Goal: Use online tool/utility

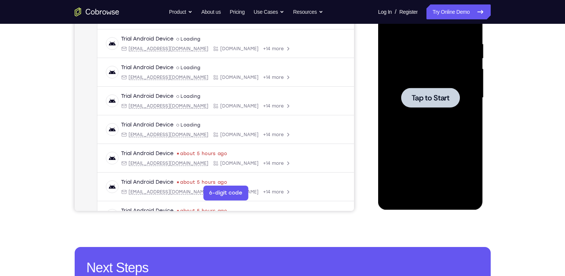
scroll to position [135, 0]
click at [406, 75] on div at bounding box center [431, 98] width 94 height 208
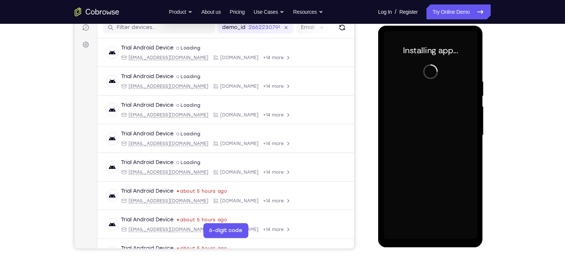
scroll to position [98, 0]
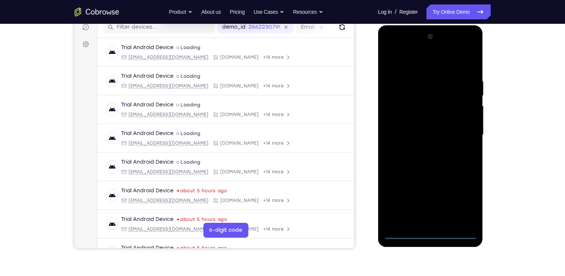
click at [426, 233] on div at bounding box center [431, 135] width 94 height 208
click at [462, 199] on div at bounding box center [431, 135] width 94 height 208
click at [409, 67] on div at bounding box center [431, 135] width 94 height 208
click at [396, 61] on div at bounding box center [431, 135] width 94 height 208
click at [466, 132] on div at bounding box center [431, 135] width 94 height 208
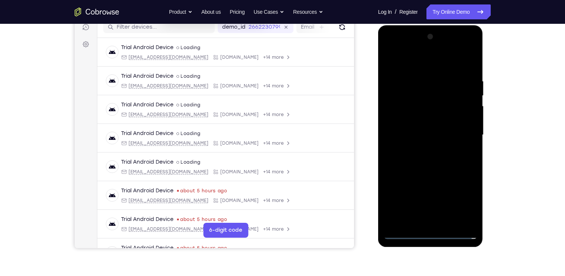
click at [421, 148] on div at bounding box center [431, 135] width 94 height 208
click at [423, 129] on div at bounding box center [431, 135] width 94 height 208
click at [420, 120] on div at bounding box center [431, 135] width 94 height 208
click at [428, 134] on div at bounding box center [431, 135] width 94 height 208
click at [437, 155] on div at bounding box center [431, 135] width 94 height 208
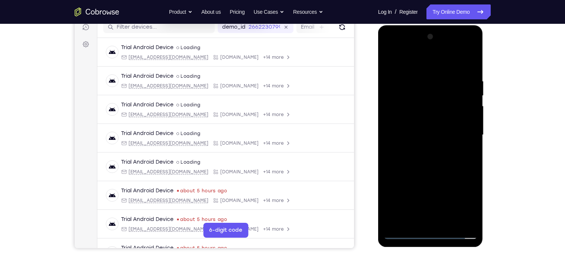
click at [457, 156] on div at bounding box center [431, 135] width 94 height 208
click at [454, 156] on div at bounding box center [431, 135] width 94 height 208
click at [469, 143] on div at bounding box center [431, 135] width 94 height 208
click at [441, 166] on div at bounding box center [431, 135] width 94 height 208
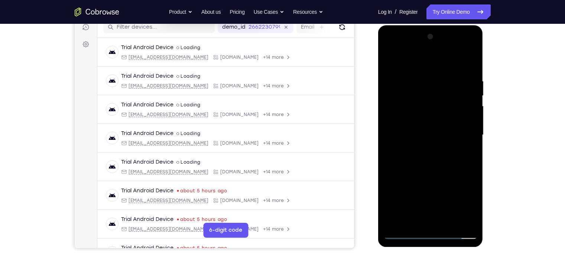
click at [470, 59] on div at bounding box center [431, 135] width 94 height 208
click at [390, 55] on div at bounding box center [431, 135] width 94 height 208
click at [453, 221] on div at bounding box center [431, 135] width 94 height 208
click at [436, 177] on div at bounding box center [431, 135] width 94 height 208
click at [391, 59] on div at bounding box center [431, 135] width 94 height 208
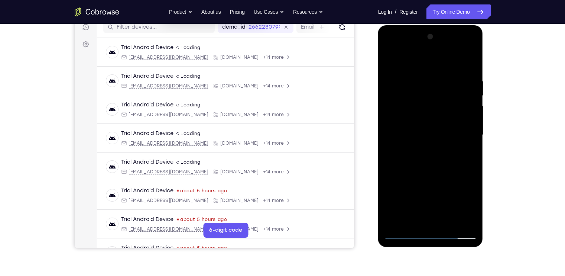
click at [465, 220] on div at bounding box center [431, 135] width 94 height 208
click at [453, 226] on div at bounding box center [431, 135] width 94 height 208
click at [399, 120] on div at bounding box center [431, 135] width 94 height 208
click at [400, 59] on div at bounding box center [431, 135] width 94 height 208
click at [460, 142] on div at bounding box center [431, 135] width 94 height 208
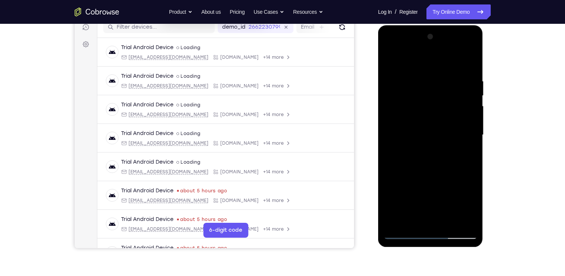
drag, startPoint x: 432, startPoint y: 182, endPoint x: 424, endPoint y: 145, distance: 37.8
click at [424, 145] on div at bounding box center [431, 135] width 94 height 208
click at [389, 57] on div at bounding box center [431, 135] width 94 height 208
click at [402, 138] on div at bounding box center [431, 135] width 94 height 208
click at [395, 182] on div at bounding box center [431, 135] width 94 height 208
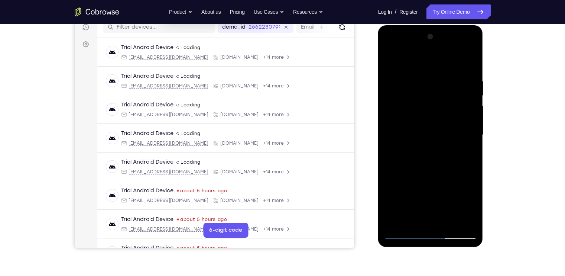
drag, startPoint x: 424, startPoint y: 183, endPoint x: 428, endPoint y: 216, distance: 33.7
click at [428, 216] on div at bounding box center [431, 135] width 94 height 208
drag, startPoint x: 431, startPoint y: 157, endPoint x: 421, endPoint y: 106, distance: 52.0
click at [421, 106] on div at bounding box center [431, 135] width 94 height 208
drag, startPoint x: 430, startPoint y: 150, endPoint x: 424, endPoint y: 122, distance: 28.9
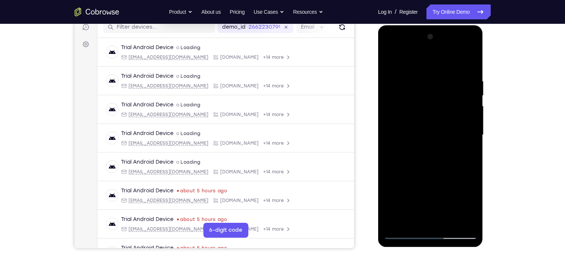
click at [424, 122] on div at bounding box center [431, 135] width 94 height 208
drag, startPoint x: 424, startPoint y: 146, endPoint x: 417, endPoint y: 103, distance: 44.4
drag, startPoint x: 39, startPoint y: 77, endPoint x: 515, endPoint y: 148, distance: 480.9
click at [515, 148] on div "Your Support Agent Your Customer Web iOS Android Next Steps We’d be happy to gi…" at bounding box center [283, 171] width 476 height 490
drag, startPoint x: 432, startPoint y: 171, endPoint x: 424, endPoint y: 144, distance: 28.2
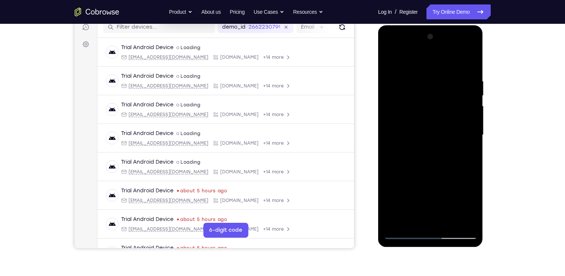
click at [424, 144] on div at bounding box center [431, 135] width 94 height 208
drag, startPoint x: 433, startPoint y: 170, endPoint x: 435, endPoint y: 117, distance: 52.4
click at [435, 117] on div at bounding box center [431, 135] width 94 height 208
drag, startPoint x: 440, startPoint y: 161, endPoint x: 440, endPoint y: 107, distance: 53.9
click at [440, 107] on div at bounding box center [431, 135] width 94 height 208
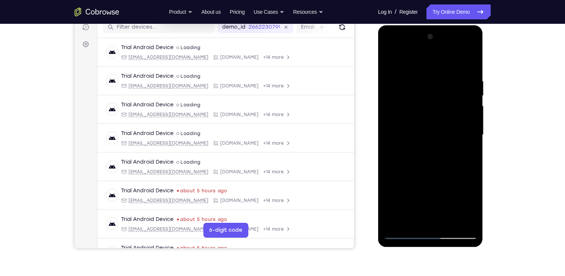
drag, startPoint x: 437, startPoint y: 159, endPoint x: 433, endPoint y: 98, distance: 61.5
click at [433, 98] on div at bounding box center [431, 135] width 94 height 208
drag, startPoint x: 427, startPoint y: 168, endPoint x: 423, endPoint y: 110, distance: 58.5
click at [423, 110] on div at bounding box center [431, 135] width 94 height 208
drag, startPoint x: 426, startPoint y: 168, endPoint x: 414, endPoint y: 116, distance: 53.4
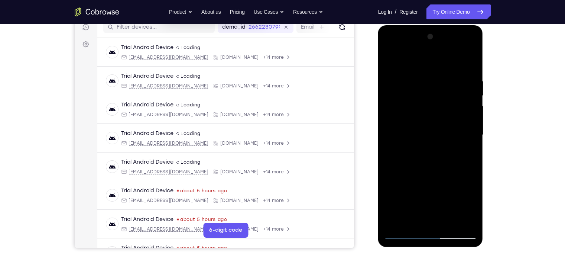
click at [414, 116] on div at bounding box center [431, 135] width 94 height 208
drag, startPoint x: 424, startPoint y: 177, endPoint x: 421, endPoint y: 90, distance: 87.8
click at [421, 90] on div at bounding box center [431, 135] width 94 height 208
drag, startPoint x: 424, startPoint y: 164, endPoint x: 417, endPoint y: 94, distance: 70.6
click at [417, 94] on div at bounding box center [431, 135] width 94 height 208
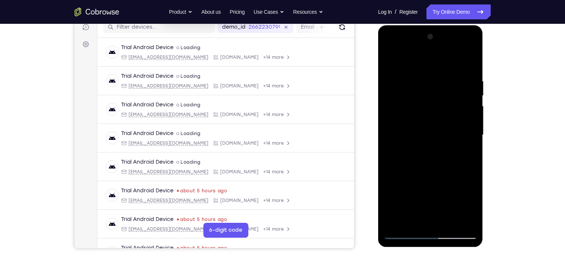
drag, startPoint x: 418, startPoint y: 156, endPoint x: 406, endPoint y: 83, distance: 74.2
click at [406, 83] on div at bounding box center [431, 135] width 94 height 208
drag, startPoint x: 432, startPoint y: 168, endPoint x: 430, endPoint y: 91, distance: 76.6
click at [430, 91] on div at bounding box center [431, 135] width 94 height 208
drag, startPoint x: 434, startPoint y: 166, endPoint x: 433, endPoint y: 111, distance: 55.0
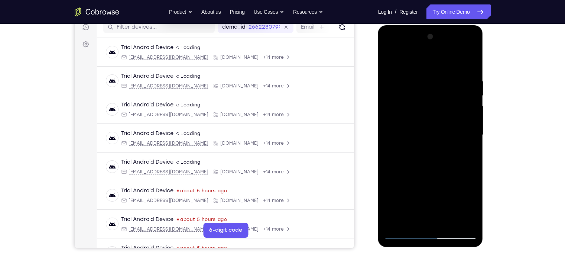
click at [433, 111] on div at bounding box center [431, 135] width 94 height 208
drag, startPoint x: 421, startPoint y: 183, endPoint x: 416, endPoint y: 113, distance: 69.6
click at [416, 113] on div at bounding box center [431, 135] width 94 height 208
drag, startPoint x: 416, startPoint y: 161, endPoint x: 410, endPoint y: 109, distance: 52.0
click at [410, 109] on div at bounding box center [431, 135] width 94 height 208
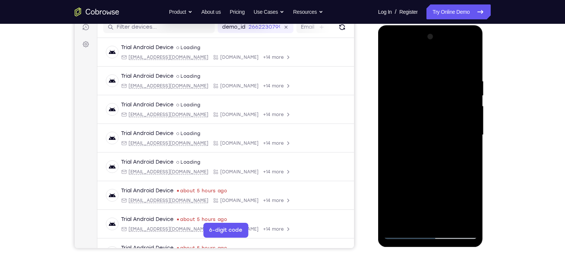
click at [398, 223] on div at bounding box center [431, 135] width 94 height 208
click at [419, 74] on div at bounding box center [431, 135] width 94 height 208
click at [456, 102] on div at bounding box center [431, 135] width 94 height 208
click at [474, 80] on div at bounding box center [431, 135] width 94 height 208
click at [470, 70] on div at bounding box center [431, 135] width 94 height 208
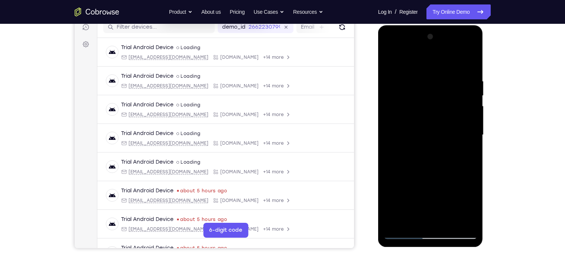
click at [445, 78] on div at bounding box center [431, 135] width 94 height 208
click at [472, 61] on div at bounding box center [431, 135] width 94 height 208
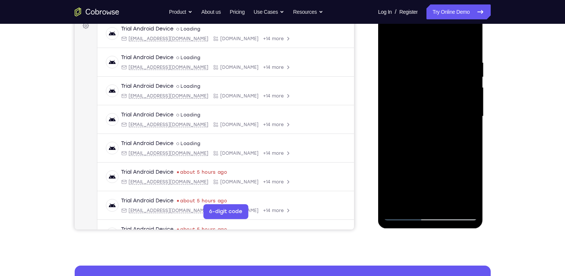
scroll to position [118, 0]
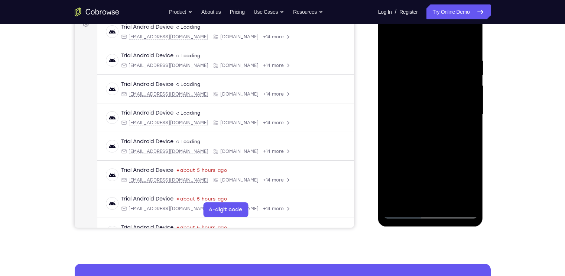
click at [463, 200] on div at bounding box center [431, 114] width 94 height 208
click at [394, 201] on div at bounding box center [431, 114] width 94 height 208
click at [470, 41] on div at bounding box center [431, 114] width 94 height 208
